Goal: Task Accomplishment & Management: Complete application form

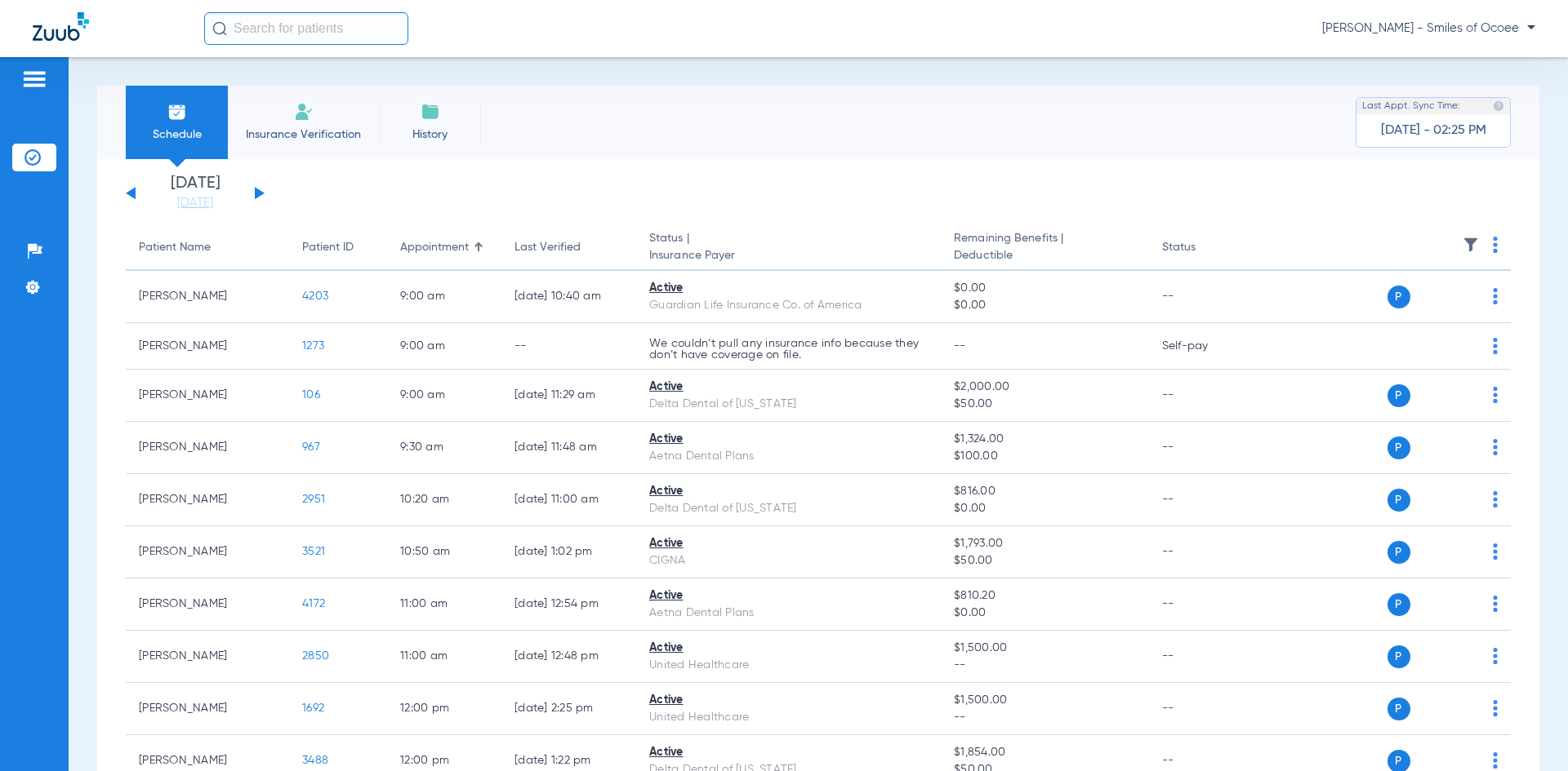
click at [298, 125] on li "Insurance Verification" at bounding box center [304, 122] width 151 height 74
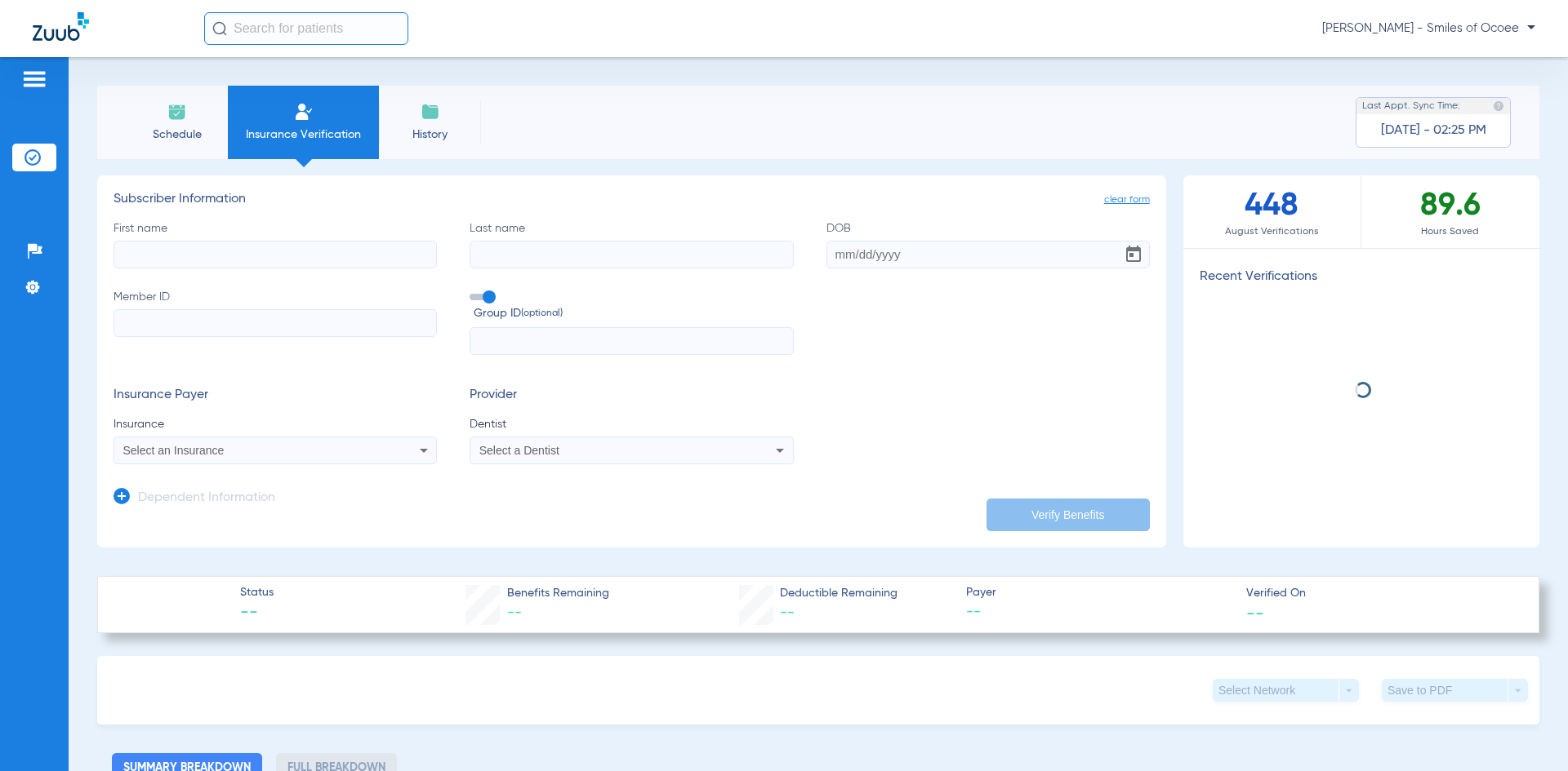
click at [237, 253] on input "First name" at bounding box center [275, 254] width 323 height 28
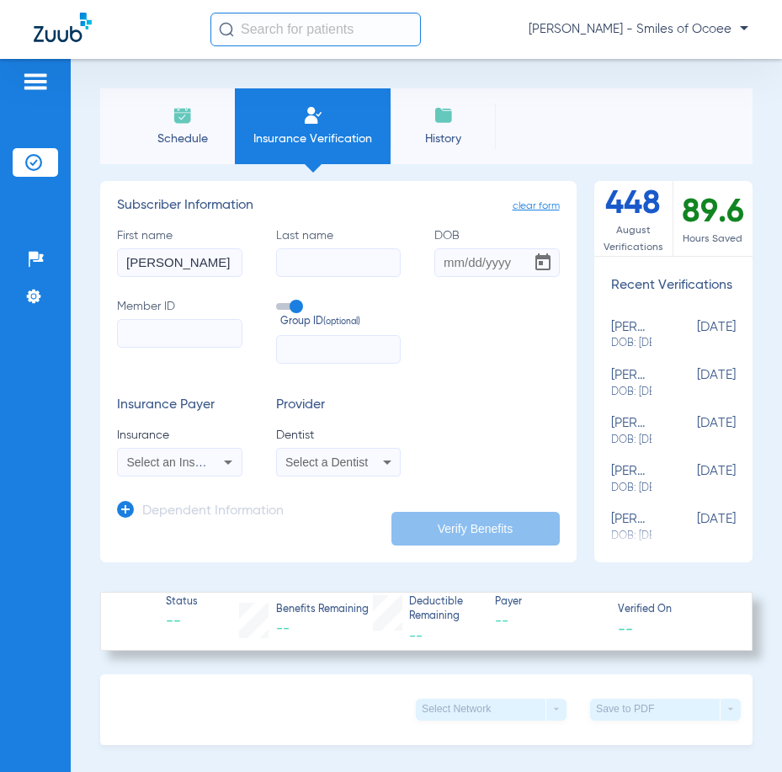
type input "[PERSON_NAME]"
click at [486, 266] on input "DOB" at bounding box center [496, 262] width 125 height 29
click at [450, 260] on input "09091971" at bounding box center [496, 262] width 125 height 29
click at [470, 260] on input "09/091971" at bounding box center [496, 262] width 125 height 29
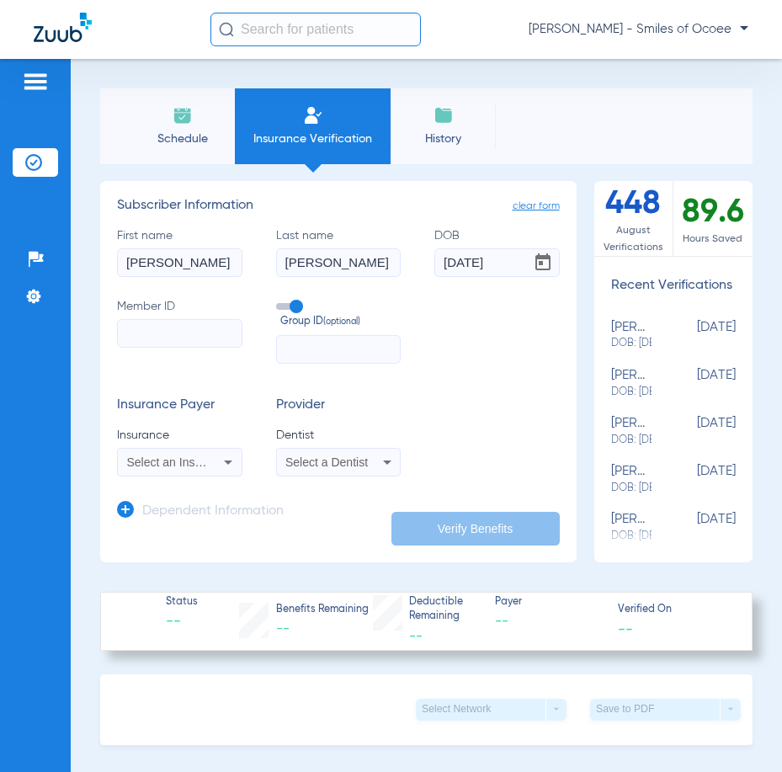
type input "[DATE]"
click at [158, 336] on input "Member ID" at bounding box center [179, 333] width 125 height 29
type input "45033717"
click at [210, 466] on div "Select an Insurance" at bounding box center [180, 462] width 124 height 20
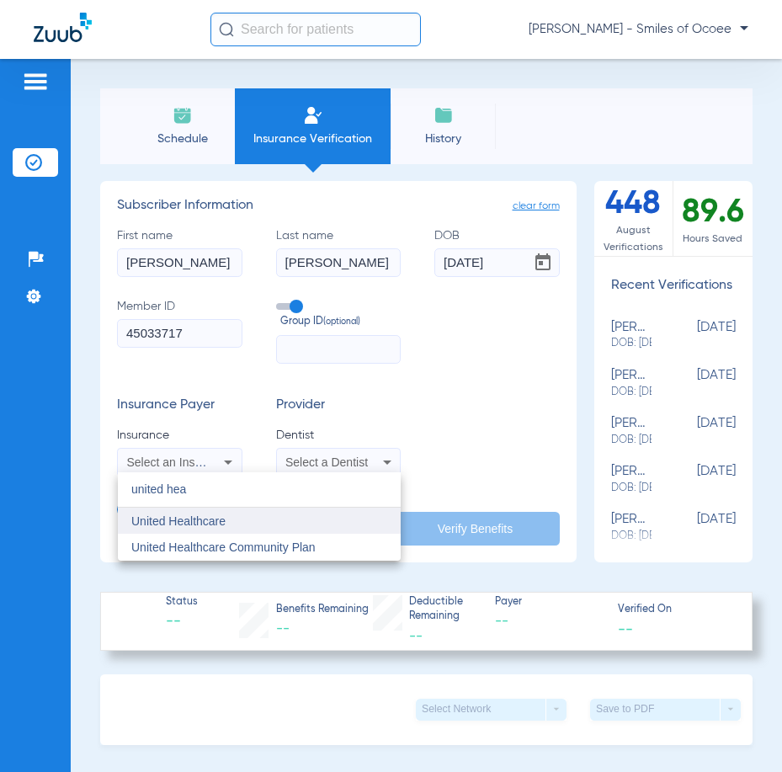
type input "united hea"
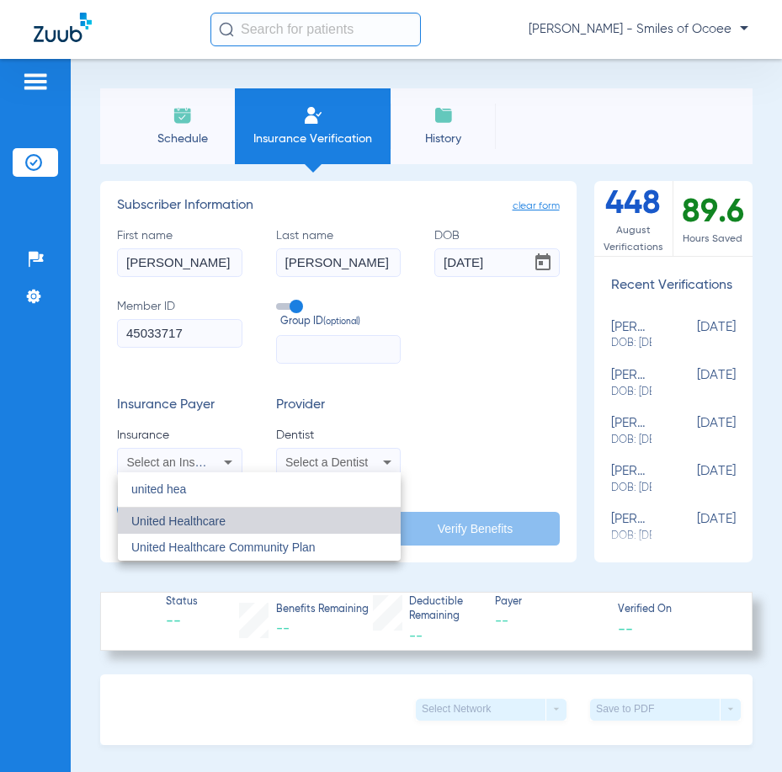
click at [210, 519] on span "United Healthcare" at bounding box center [178, 520] width 94 height 13
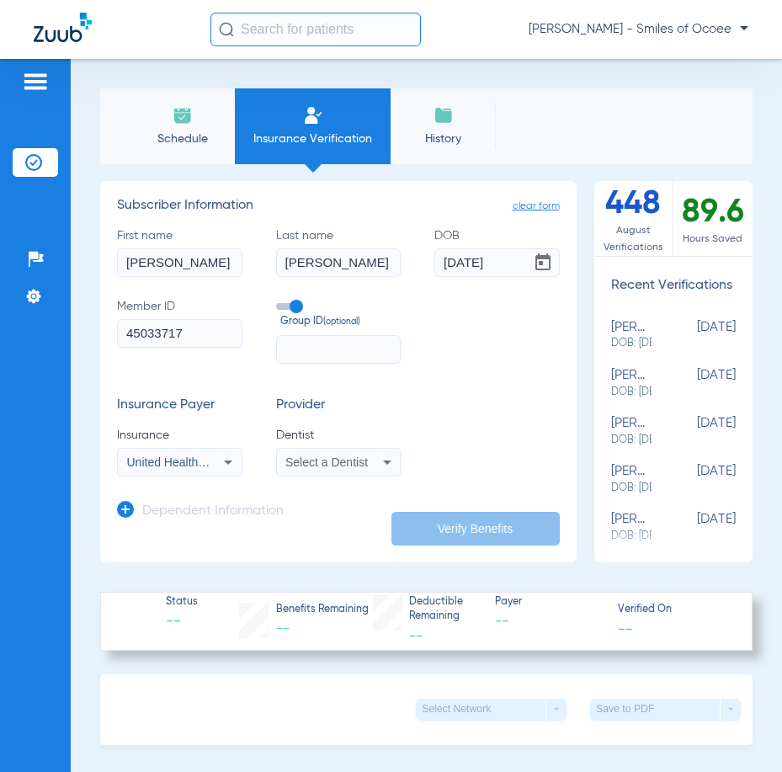
click at [331, 463] on span "Select a Dentist" at bounding box center [326, 461] width 82 height 13
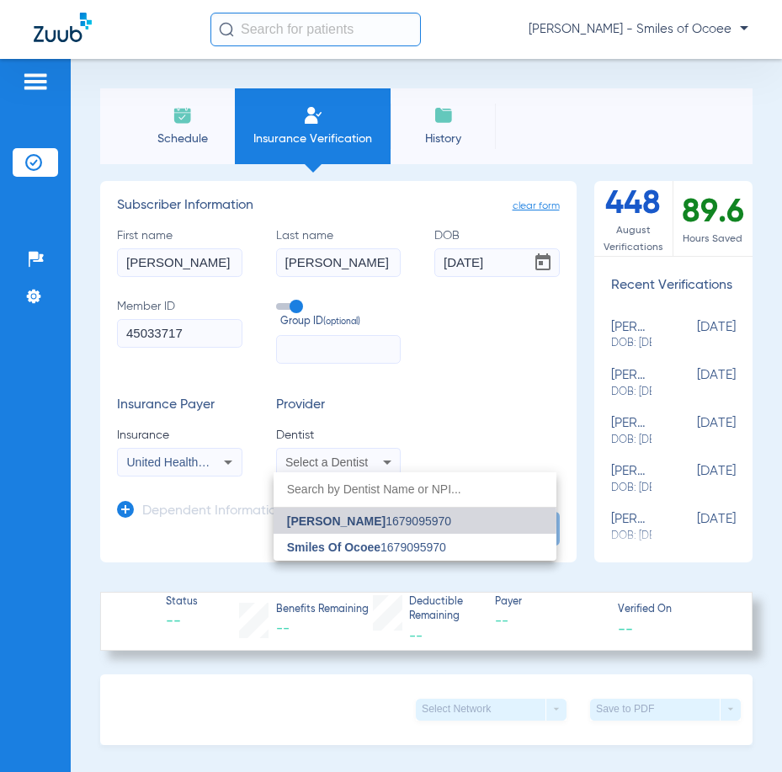
click at [331, 521] on span "[PERSON_NAME]" at bounding box center [336, 520] width 98 height 13
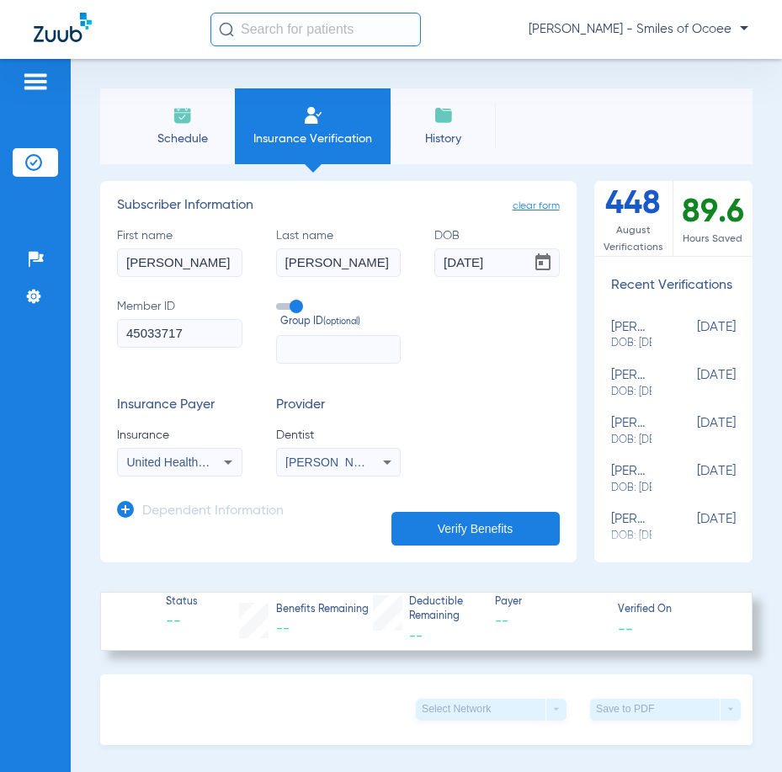
click at [421, 525] on button "Verify Benefits" at bounding box center [475, 529] width 168 height 34
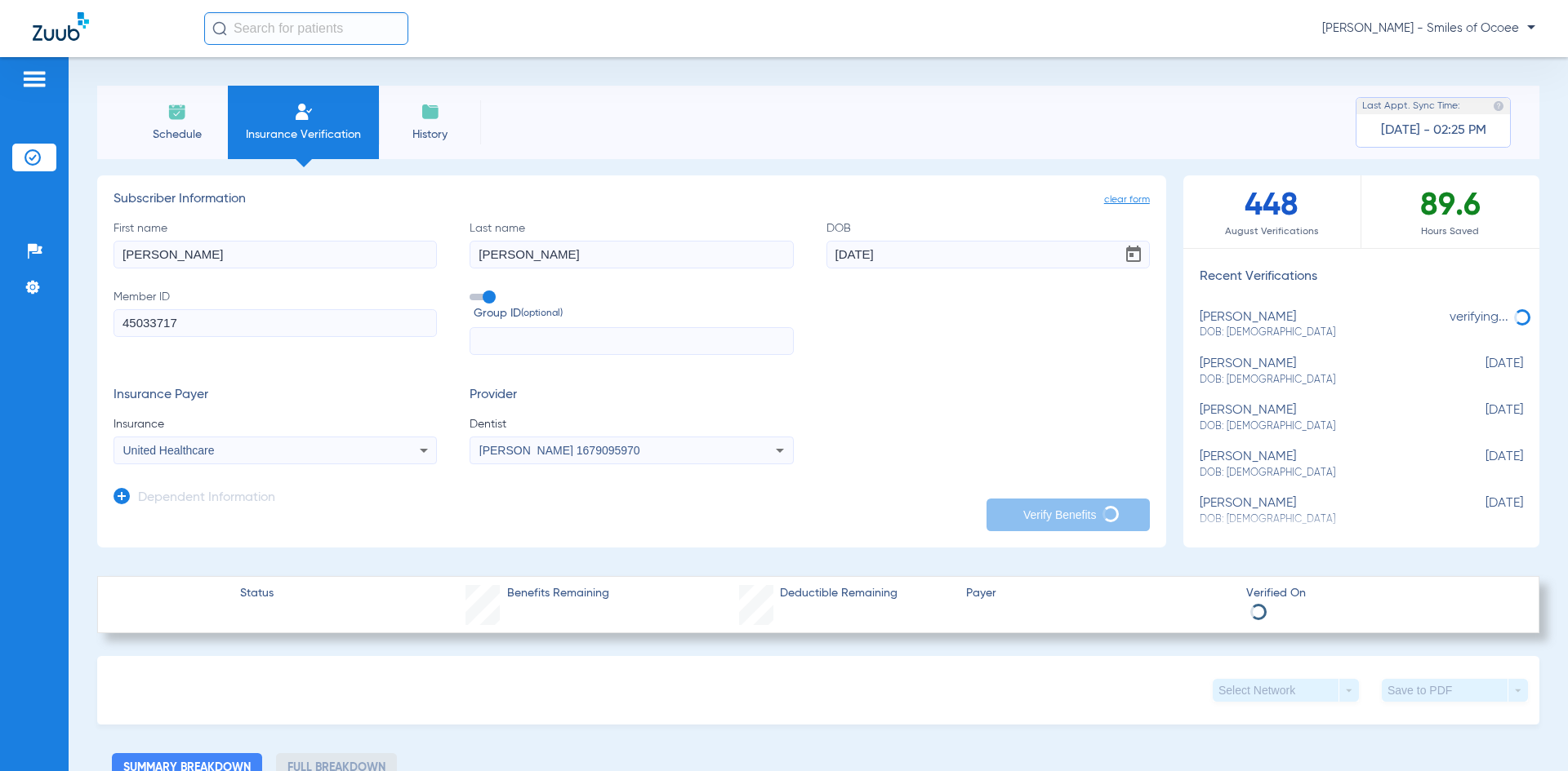
click at [159, 320] on input "45033717" at bounding box center [275, 323] width 323 height 28
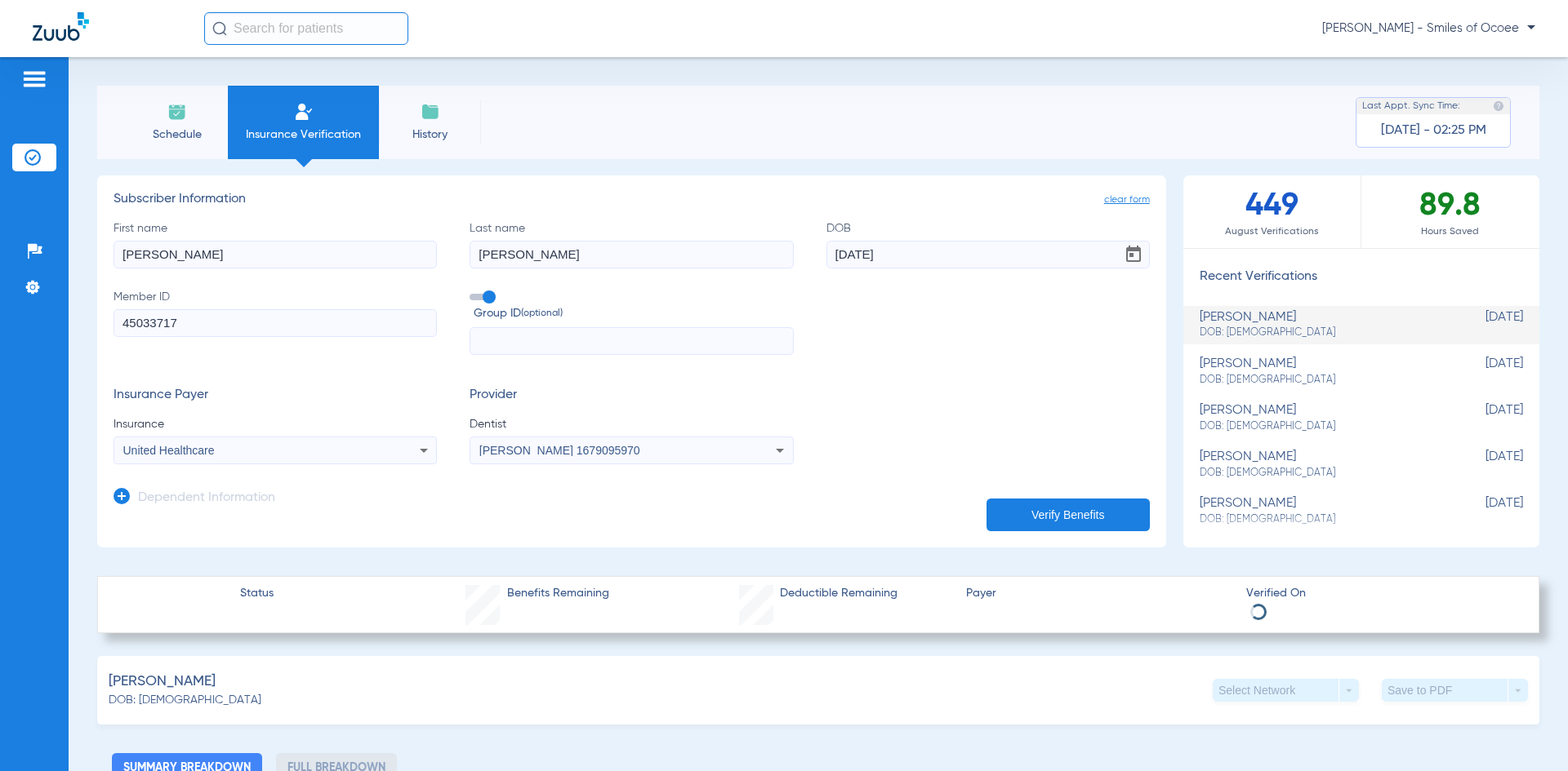
drag, startPoint x: 180, startPoint y: 325, endPoint x: 124, endPoint y: 325, distance: 56.0
click at [124, 325] on input "45033717" at bounding box center [275, 323] width 323 height 28
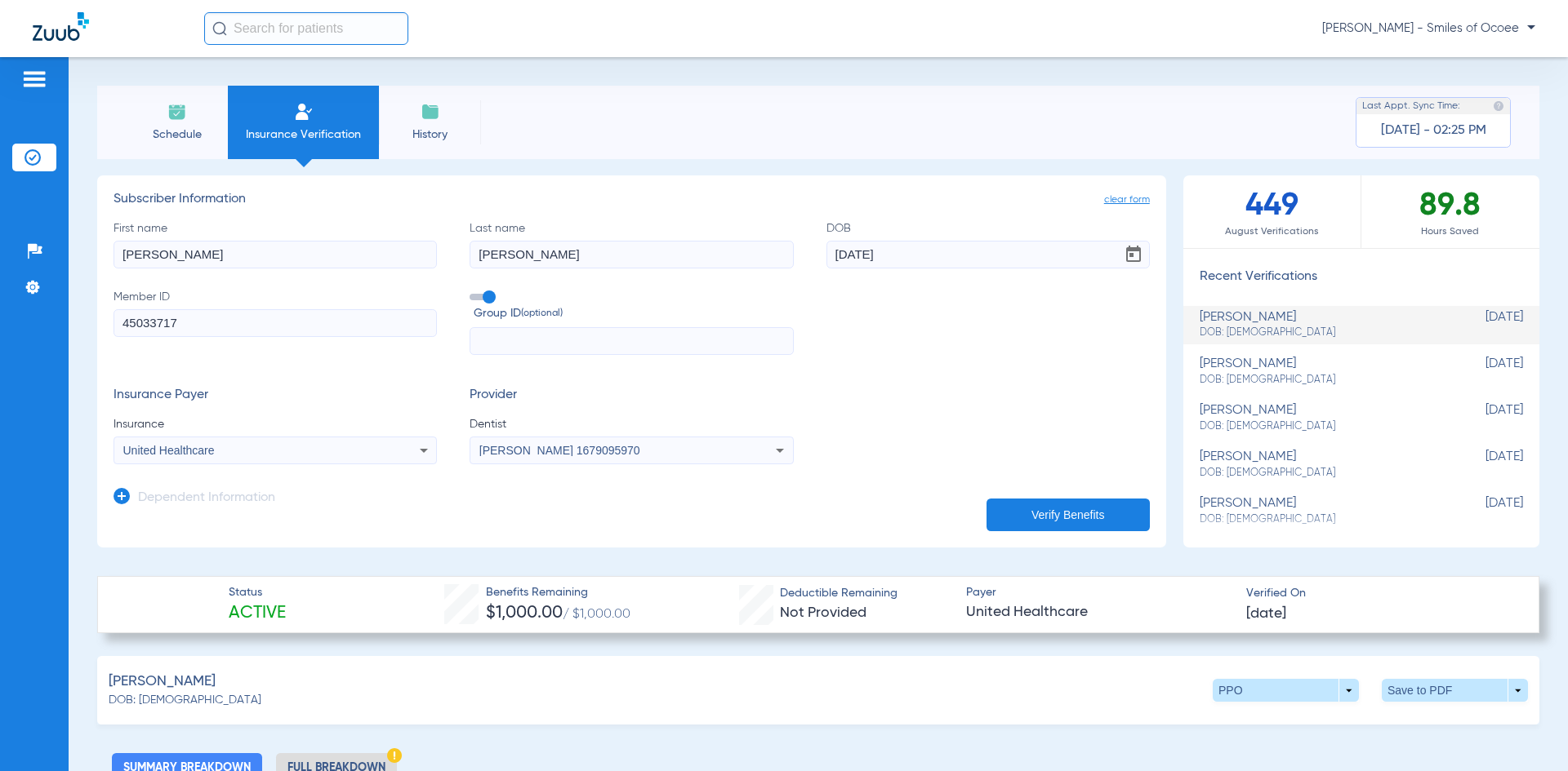
click at [177, 323] on input "45033717" at bounding box center [275, 323] width 323 height 28
click at [163, 324] on input "45033717" at bounding box center [275, 323] width 323 height 28
type input "450337717"
click at [1022, 509] on button "Verify Benefits" at bounding box center [1067, 515] width 163 height 33
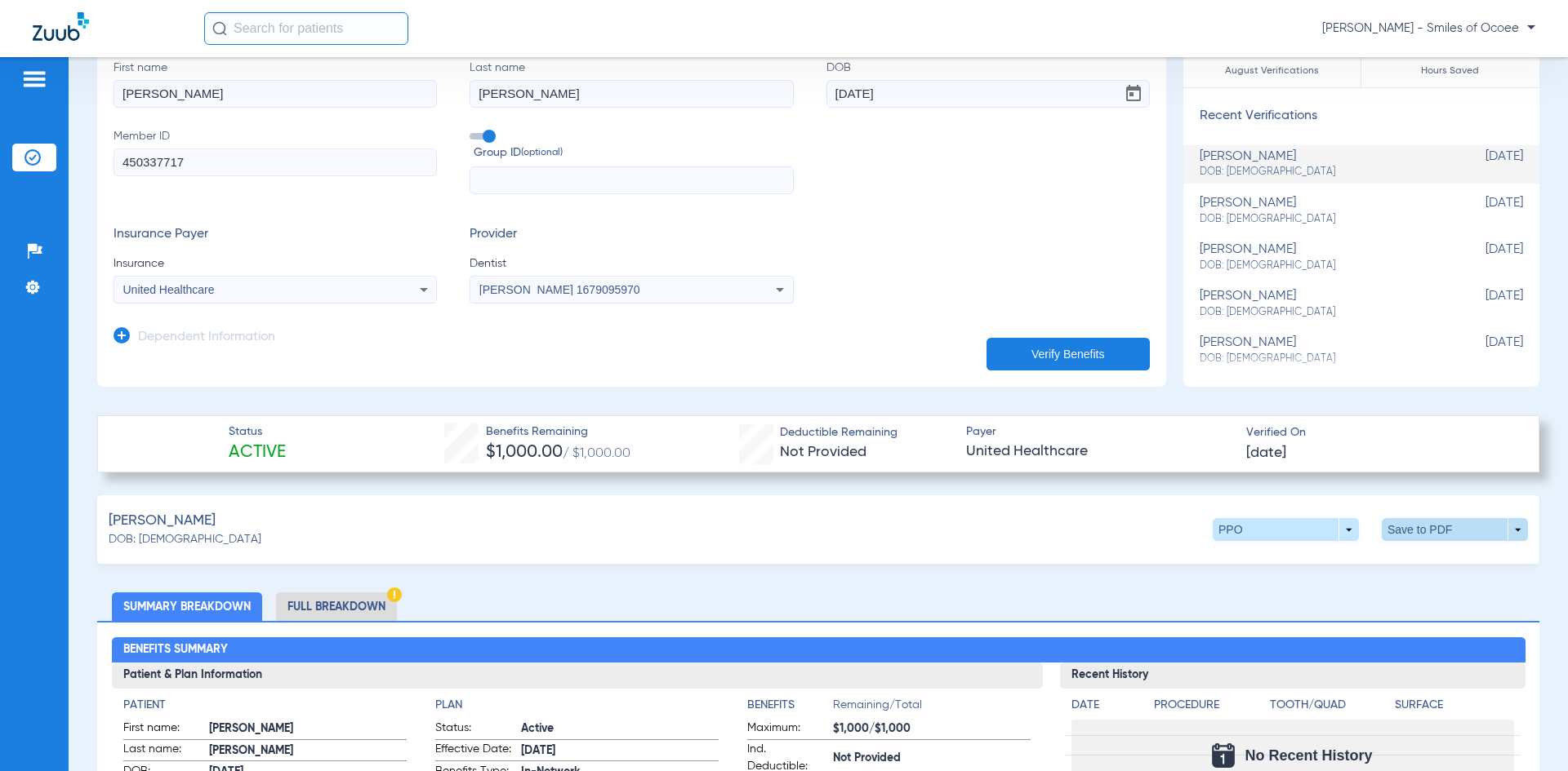
scroll to position [163, 0]
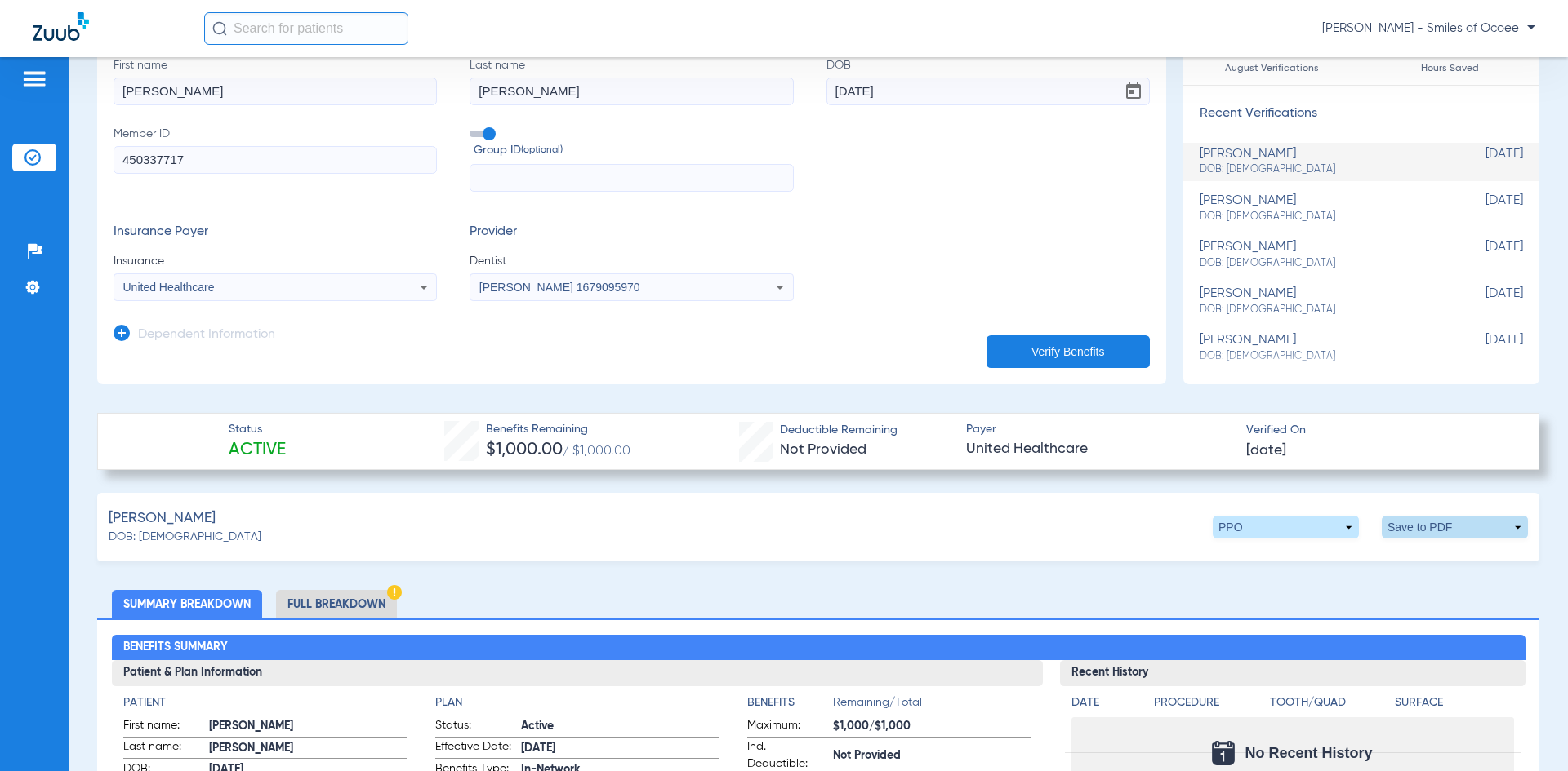
click at [1463, 526] on span at bounding box center [1454, 528] width 147 height 23
click at [1321, 559] on span "Save to PDF" at bounding box center [1320, 559] width 64 height 12
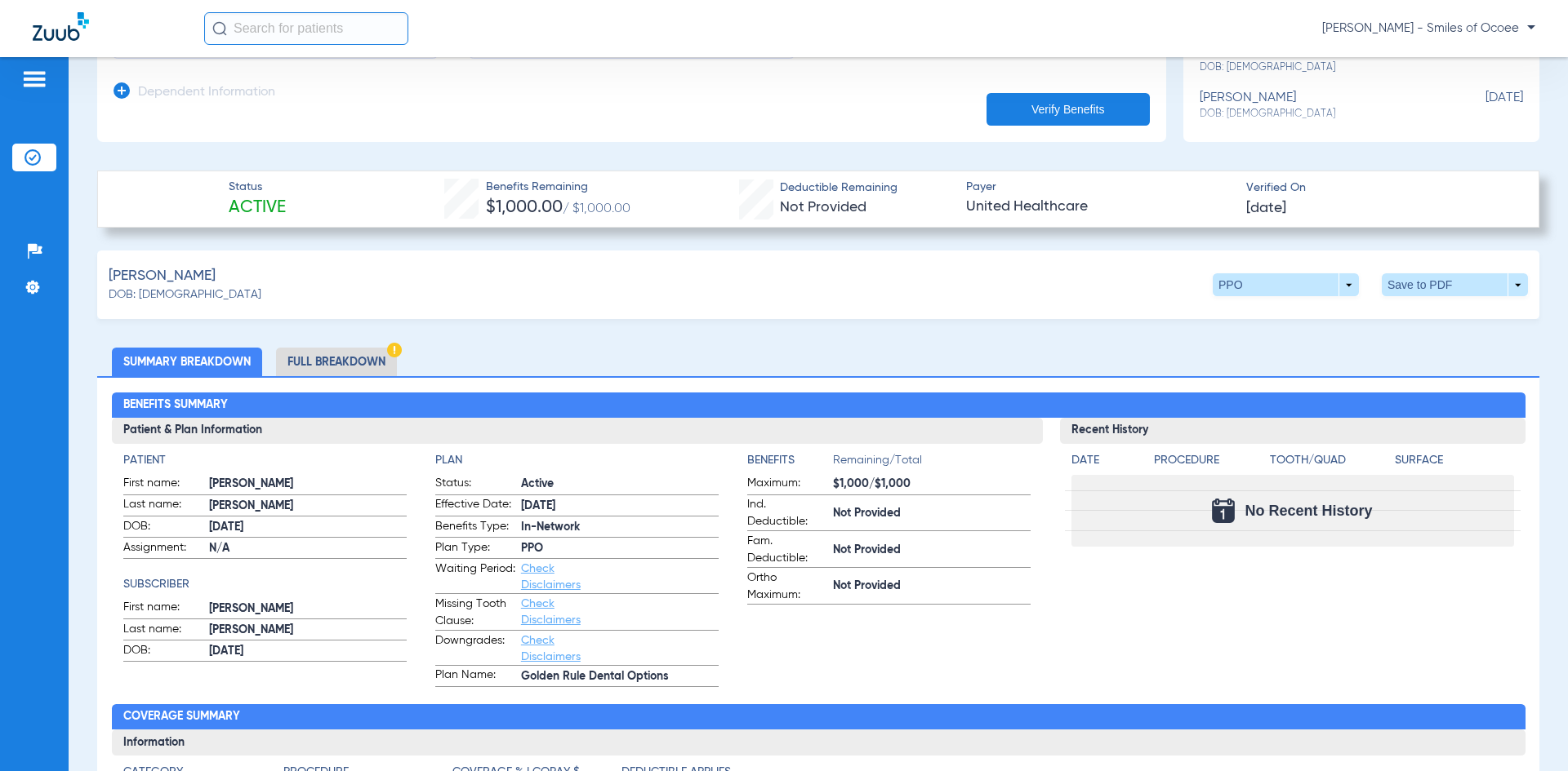
scroll to position [327, 0]
